Goal: Task Accomplishment & Management: Complete application form

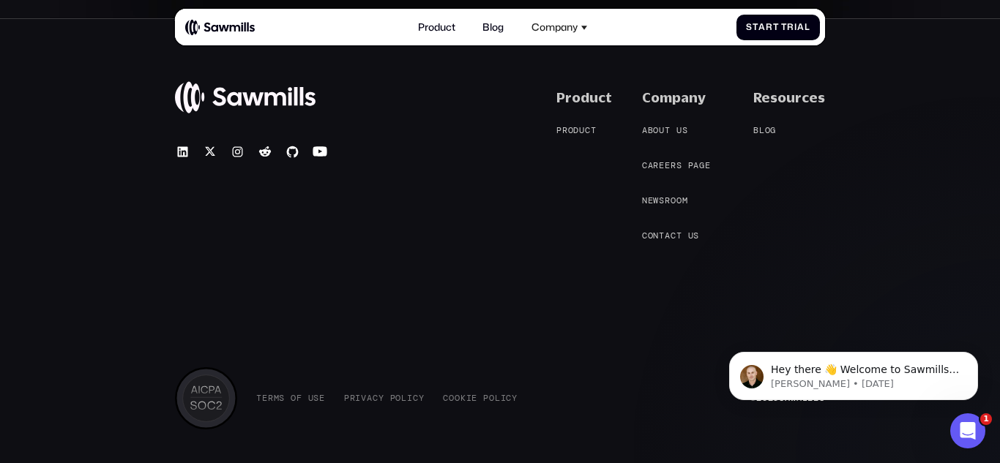
scroll to position [5721, 0]
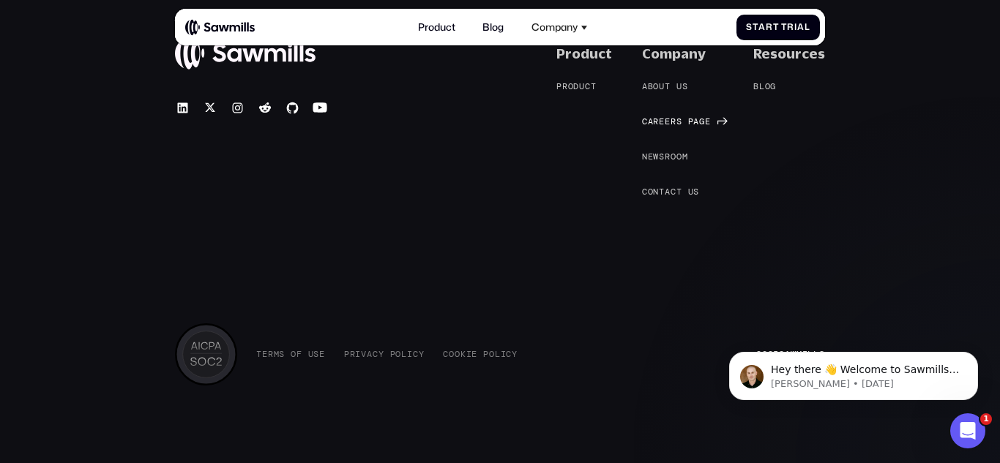
click at [665, 117] on span "e" at bounding box center [662, 121] width 6 height 10
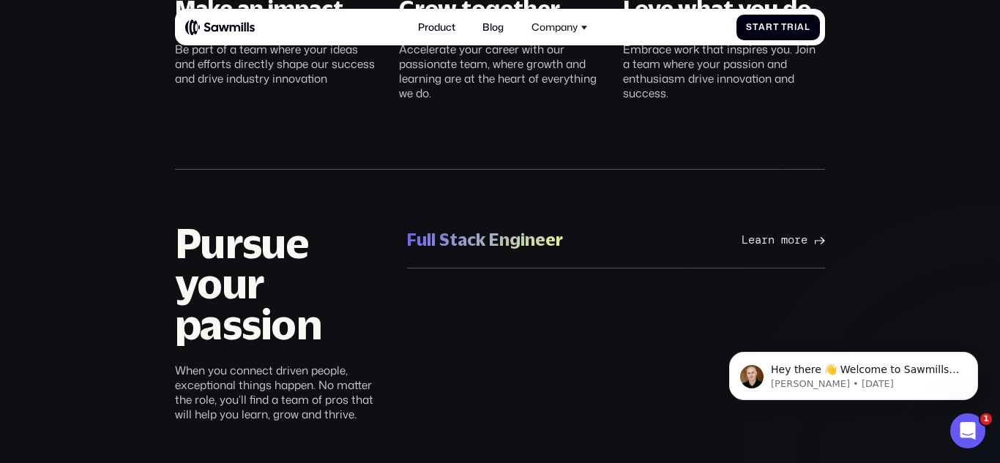
click at [467, 246] on div "Full Stack Engineer" at bounding box center [485, 240] width 156 height 23
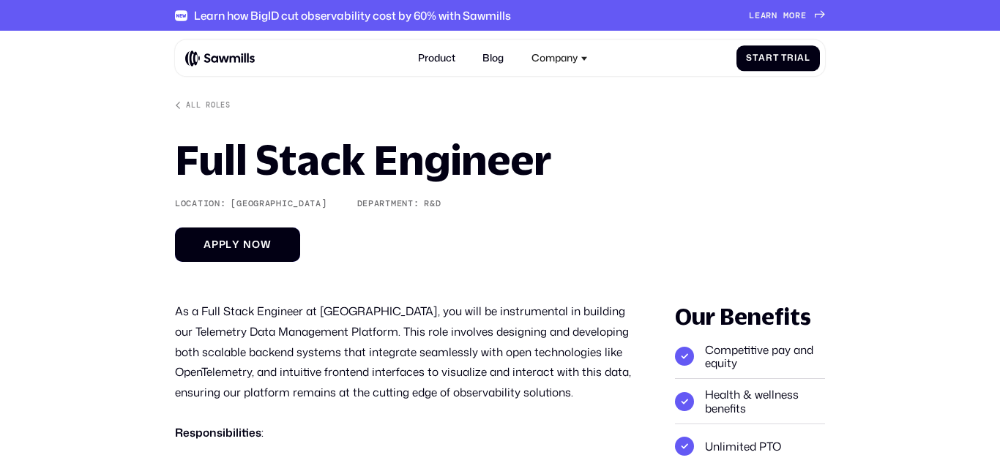
click at [285, 235] on link "A p p l y n o w A p p l y n o w" at bounding box center [237, 245] width 125 height 34
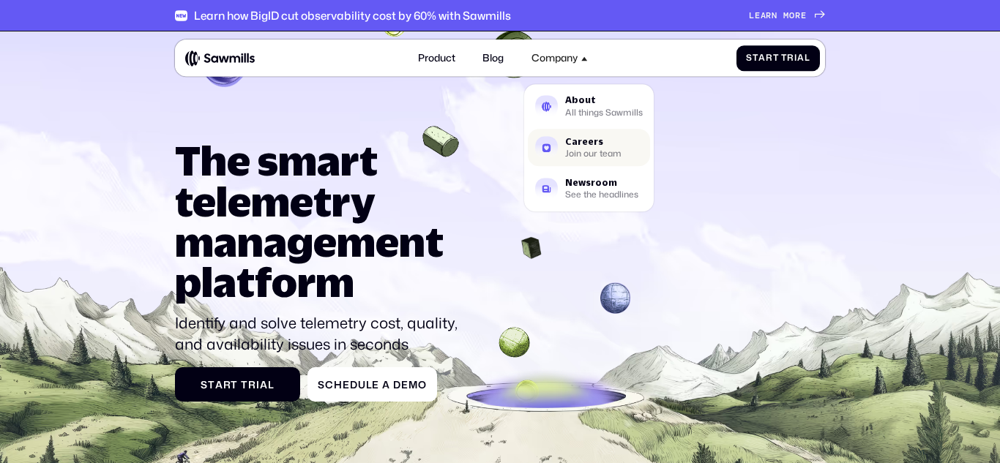
click at [594, 140] on div "Careers" at bounding box center [593, 142] width 56 height 9
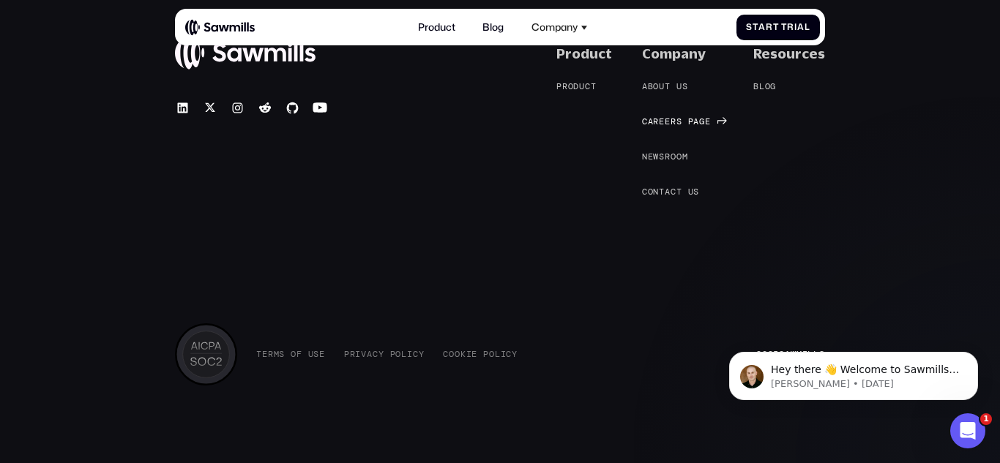
click at [676, 121] on span "r" at bounding box center [674, 121] width 6 height 10
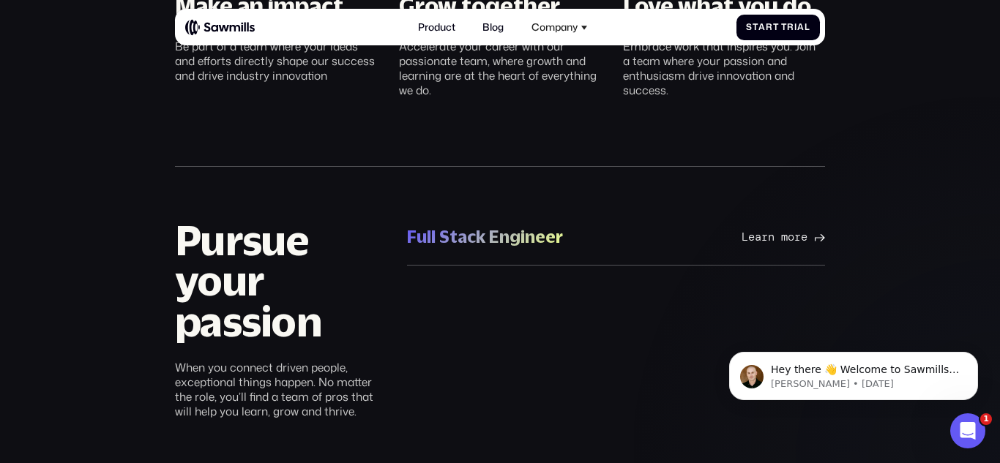
scroll to position [705, 0]
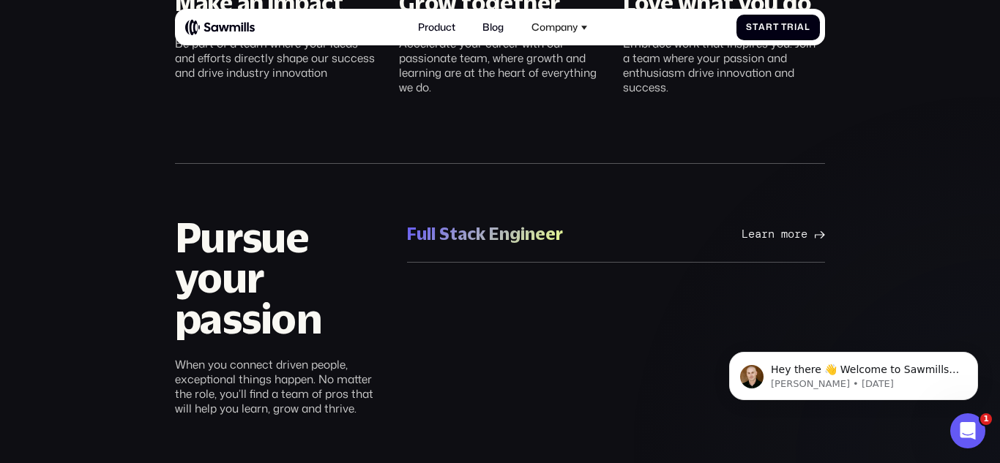
click at [455, 239] on div "Full Stack Engineer" at bounding box center [485, 234] width 156 height 23
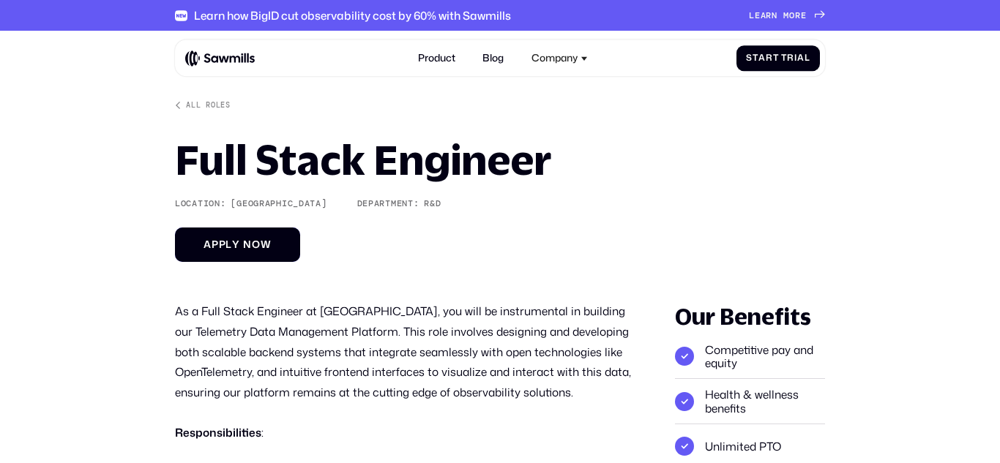
click at [256, 238] on link "A p p l y n o w A p p l y n o w" at bounding box center [237, 245] width 125 height 34
